Goal: Task Accomplishment & Management: Complete application form

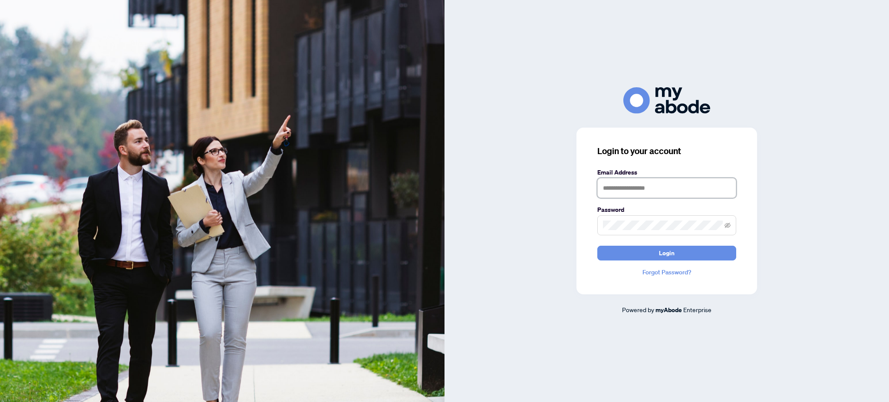
click at [725, 191] on input "text" at bounding box center [666, 188] width 139 height 20
type input "**********"
click at [688, 257] on button "Login" at bounding box center [666, 253] width 139 height 15
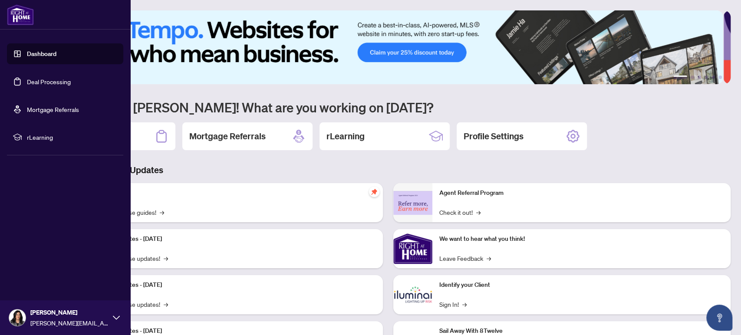
click at [49, 80] on link "Deal Processing" at bounding box center [49, 82] width 44 height 8
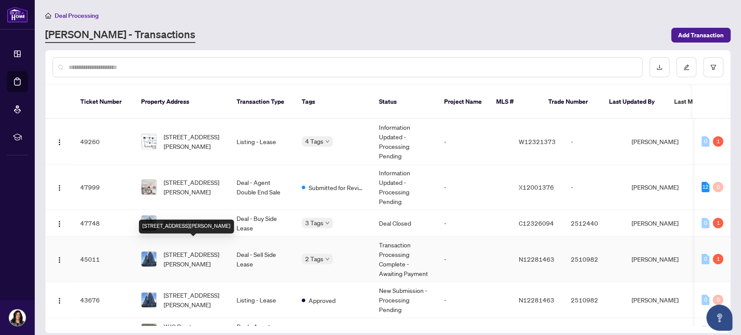
click at [178, 251] on span "[STREET_ADDRESS][PERSON_NAME]" at bounding box center [193, 259] width 59 height 19
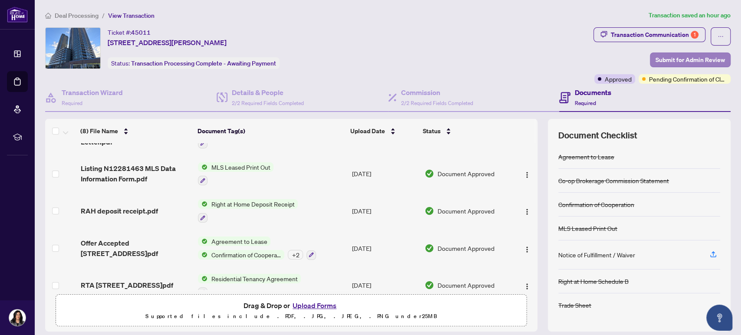
scroll to position [96, 0]
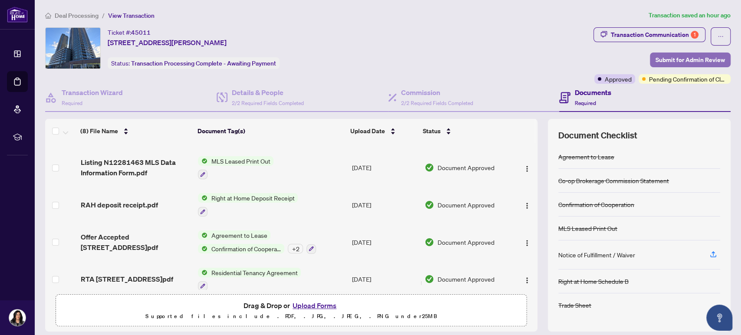
click at [675, 57] on span "Submit for Admin Review" at bounding box center [689, 60] width 69 height 14
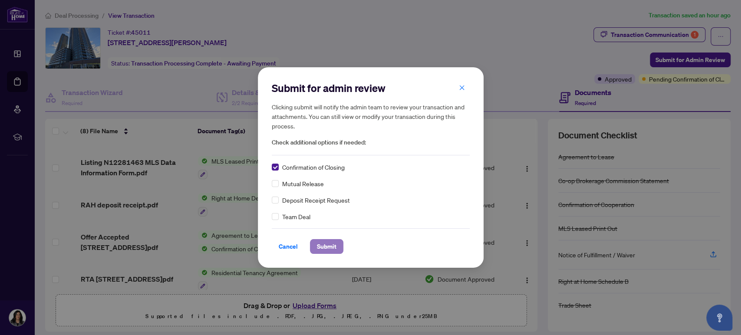
click at [319, 249] on span "Submit" at bounding box center [327, 247] width 20 height 14
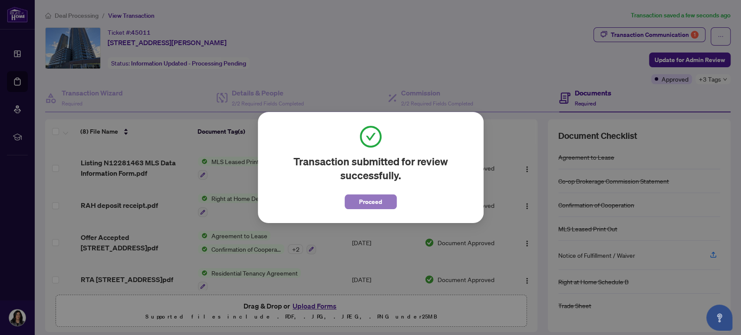
click at [387, 205] on button "Proceed" at bounding box center [371, 201] width 52 height 15
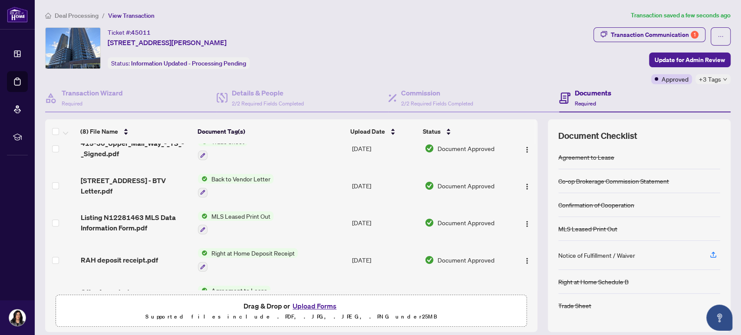
scroll to position [0, 0]
